Goal: Find contact information: Find contact information

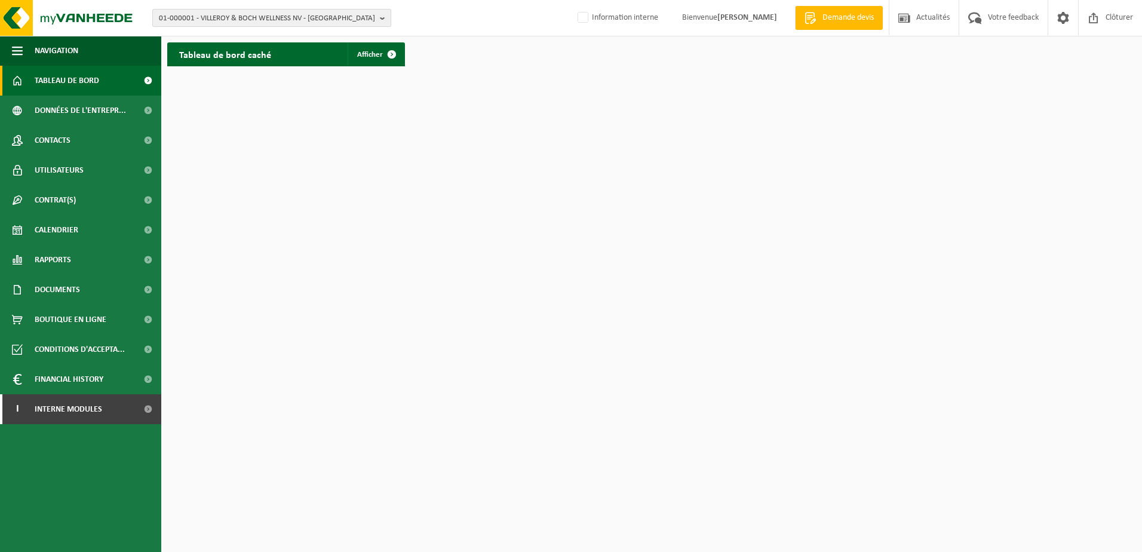
click at [227, 18] on span "01-000001 - VILLEROY & BOCH WELLNESS NV - ROESELARE" at bounding box center [267, 19] width 216 height 18
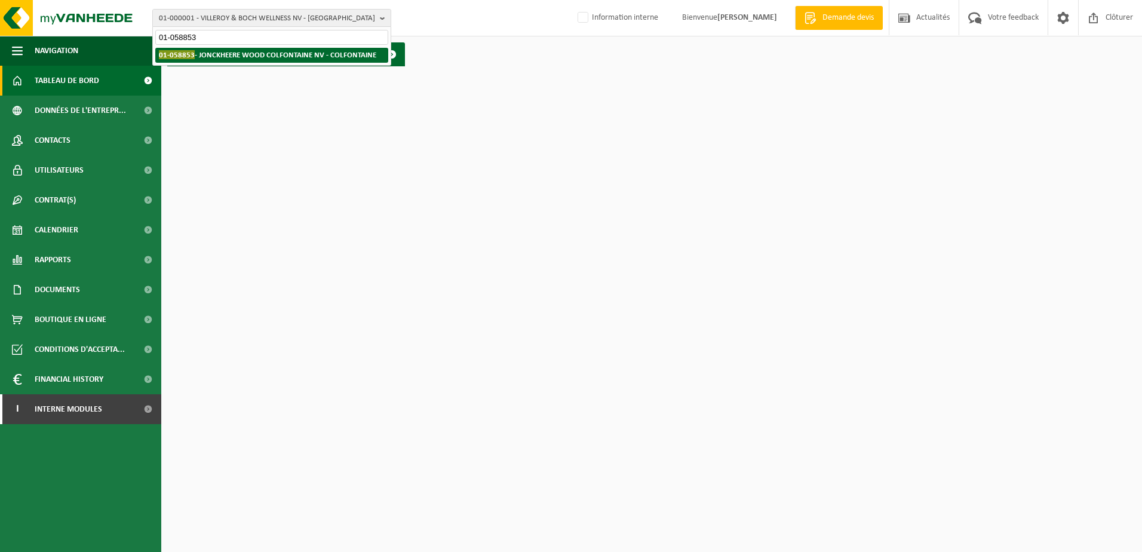
type input "01-058853"
click at [226, 51] on strong "01-058853 - JONCKHEERE WOOD COLFONTAINE NV - COLFONTAINE" at bounding box center [267, 54] width 217 height 9
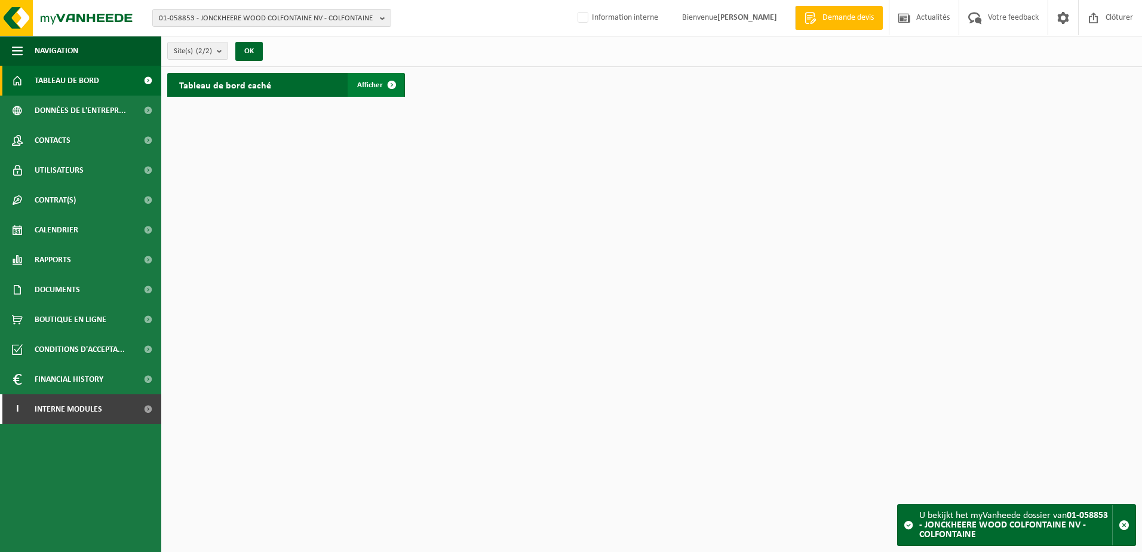
click at [373, 85] on span "Afficher" at bounding box center [370, 85] width 26 height 8
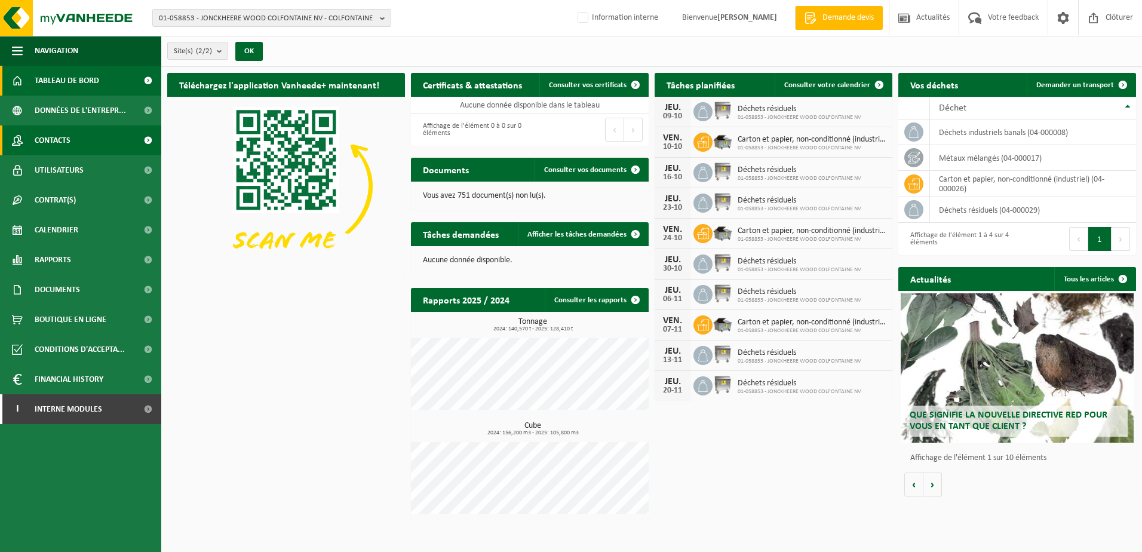
click at [76, 143] on link "Contacts" at bounding box center [80, 140] width 161 height 30
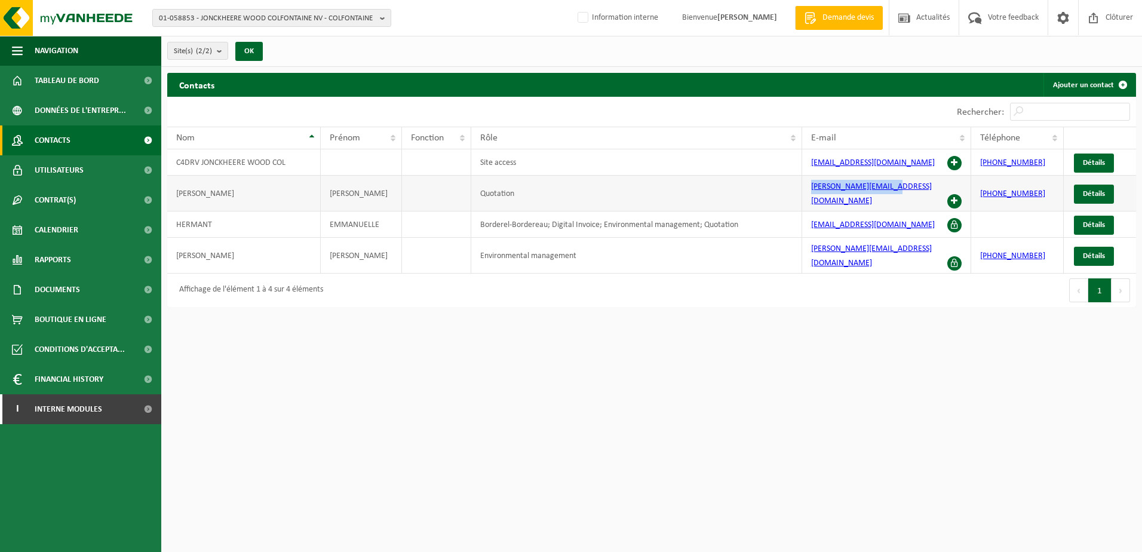
drag, startPoint x: 903, startPoint y: 188, endPoint x: 811, endPoint y: 192, distance: 92.1
click at [811, 192] on td "[PERSON_NAME][EMAIL_ADDRESS][DOMAIN_NAME]" at bounding box center [886, 194] width 169 height 36
drag, startPoint x: 811, startPoint y: 192, endPoint x: 874, endPoint y: 188, distance: 63.5
copy link "[PERSON_NAME][EMAIL_ADDRESS][DOMAIN_NAME]"
